Goal: Task Accomplishment & Management: Complete application form

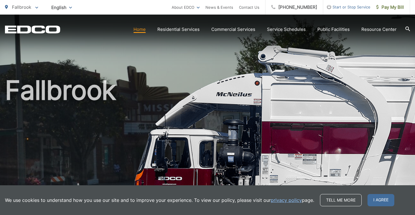
click at [151, 60] on div "Fallbrook" at bounding box center [207, 135] width 405 height 240
click at [293, 30] on link "Service Schedules" at bounding box center [286, 29] width 39 height 7
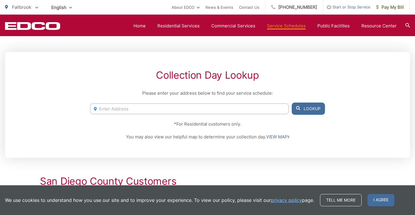
scroll to position [99, 0]
click at [242, 110] on input "Enter Address" at bounding box center [189, 109] width 199 height 11
click at [146, 27] on link "Home" at bounding box center [139, 25] width 12 height 7
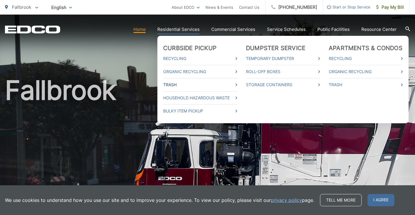
click at [206, 86] on link "Trash" at bounding box center [200, 84] width 74 height 7
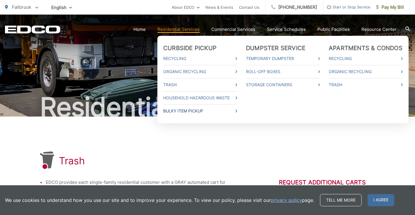
click at [196, 111] on link "Bulky Item Pickup" at bounding box center [200, 110] width 74 height 7
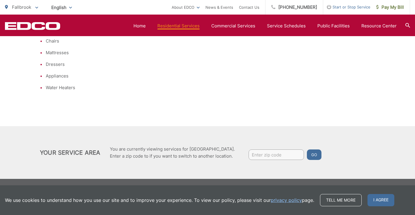
scroll to position [198, 0]
click at [288, 152] on input "Enter zip code" at bounding box center [275, 154] width 55 height 10
type input "92028"
click at [321, 156] on button "Go" at bounding box center [314, 154] width 15 height 10
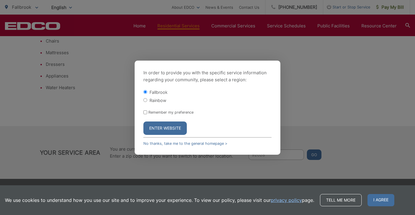
click at [176, 127] on button "Enter Website" at bounding box center [164, 127] width 43 height 13
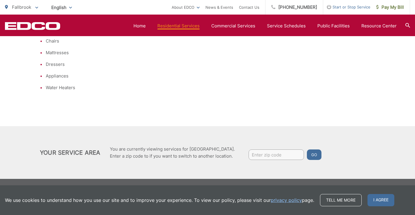
scroll to position [198, 0]
click at [277, 154] on input "Enter zip code" at bounding box center [275, 154] width 55 height 10
click at [371, 198] on span "I agree" at bounding box center [380, 200] width 27 height 12
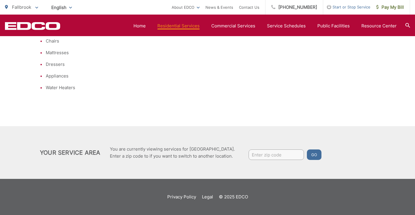
click at [288, 160] on div "Go" at bounding box center [278, 155] width 87 height 12
click at [289, 155] on input "Enter zip code" at bounding box center [275, 154] width 55 height 10
type input "92028"
click at [313, 156] on button "Go" at bounding box center [314, 154] width 15 height 10
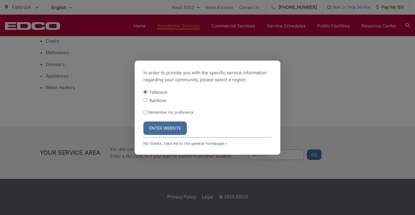
click at [177, 129] on button "Enter Website" at bounding box center [164, 127] width 43 height 13
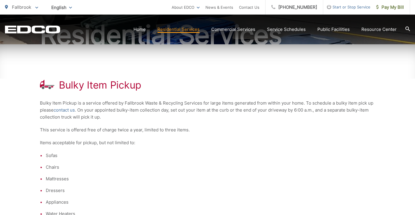
scroll to position [75, 0]
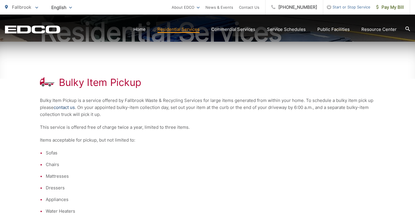
click at [67, 107] on link "contact us" at bounding box center [64, 107] width 21 height 7
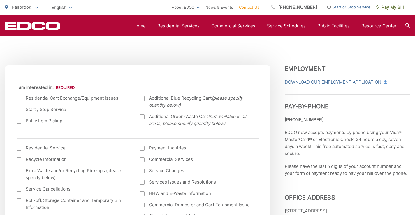
scroll to position [179, 0]
click at [51, 119] on label "Bulky Item Pickup" at bounding box center [73, 121] width 112 height 7
click at [0, 0] on input "Bulky Item Pickup" at bounding box center [0, 0] width 0 height 0
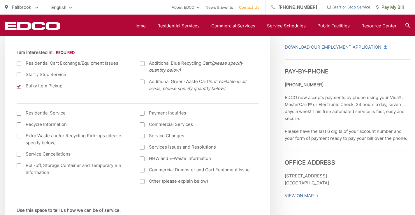
scroll to position [215, 0]
click at [44, 112] on label "Residential Service" at bounding box center [73, 112] width 112 height 7
click at [0, 0] on input "I am interested in: (continued) *" at bounding box center [0, 0] width 0 height 0
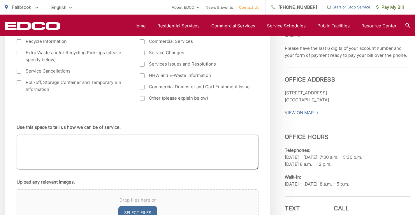
scroll to position [298, 0]
click at [46, 150] on textarea "Use this space to tell us how we can be of service." at bounding box center [138, 151] width 242 height 35
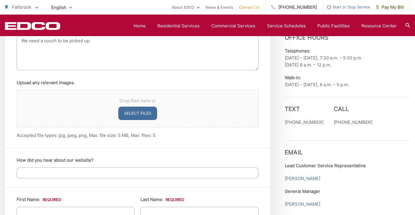
scroll to position [397, 0]
type textarea "We need a couch to be picked up."
click at [40, 174] on input "How did you hear about our website?" at bounding box center [138, 172] width 242 height 11
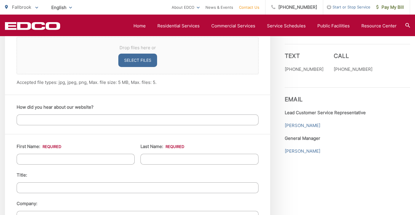
scroll to position [450, 0]
type input "Client"
type input "Evelyn"
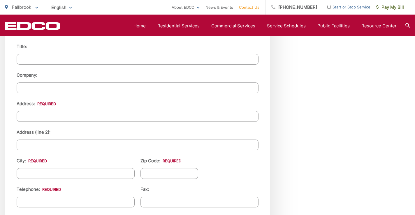
scroll to position [580, 0]
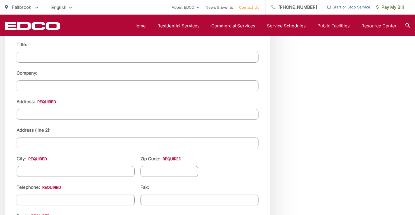
type input "Flores"
type input "478 Rosvall Dr"
type input "Fallbrook"
type input "CA"
type input "(714) 856-2525"
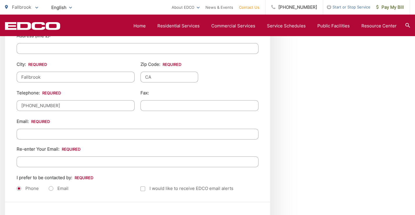
scroll to position [675, 0]
type input "eflores1472@gmail.com"
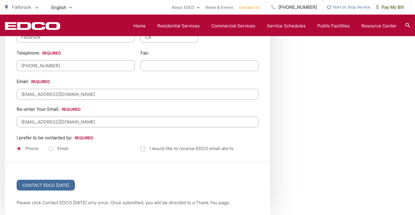
scroll to position [715, 0]
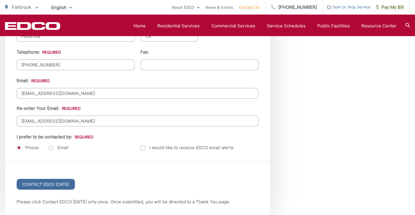
type input "eflores1472@gmail.com"
click at [50, 148] on label "Email" at bounding box center [59, 148] width 20 height 6
radio input "true"
click at [145, 149] on div at bounding box center [142, 148] width 5 height 5
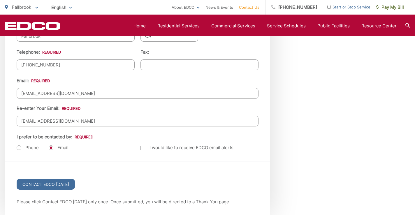
click at [0, 0] on input "Email Alerts" at bounding box center [0, 0] width 0 height 0
click at [71, 183] on input "Contact EDCO Today" at bounding box center [46, 184] width 58 height 11
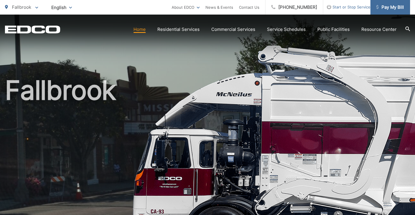
click at [389, 7] on span "Pay My Bill" at bounding box center [390, 7] width 28 height 7
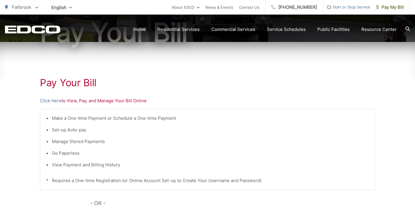
scroll to position [76, 0]
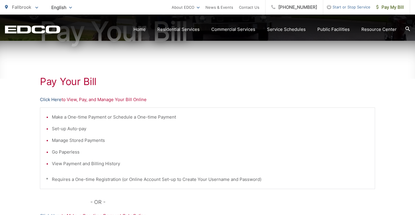
click at [56, 97] on link "Click Here" at bounding box center [51, 99] width 22 height 7
